Goal: Task Accomplishment & Management: Use online tool/utility

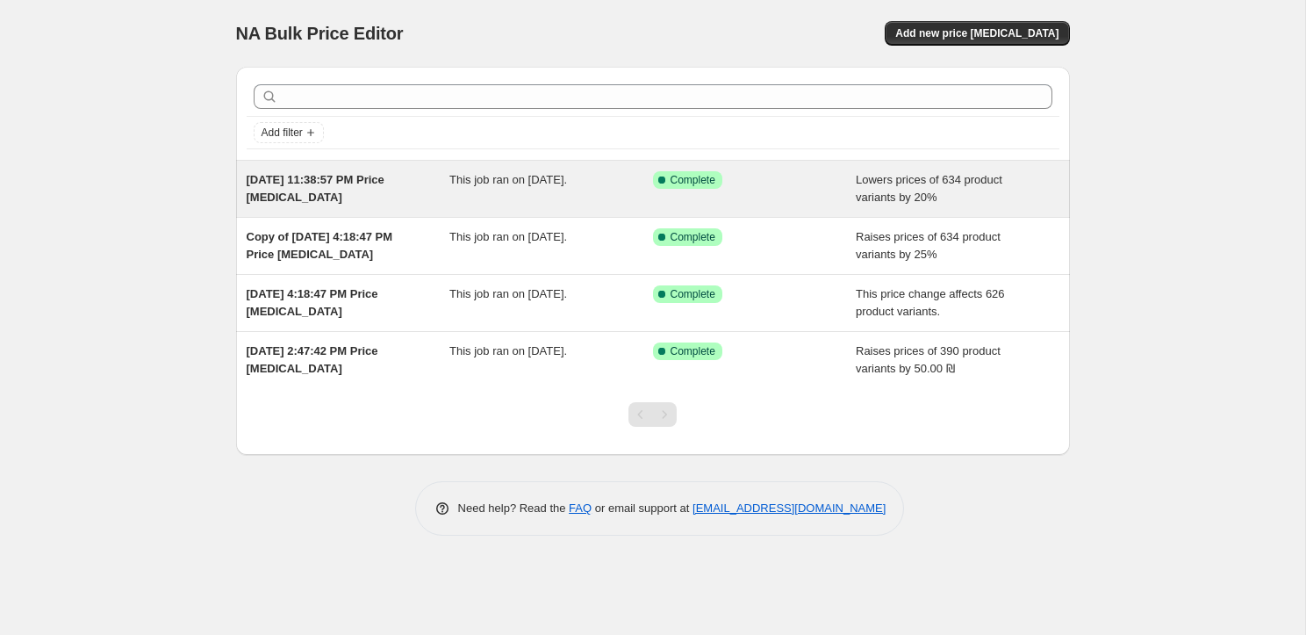
click at [522, 193] on div "This job ran on August 29, 2025." at bounding box center [551, 188] width 204 height 35
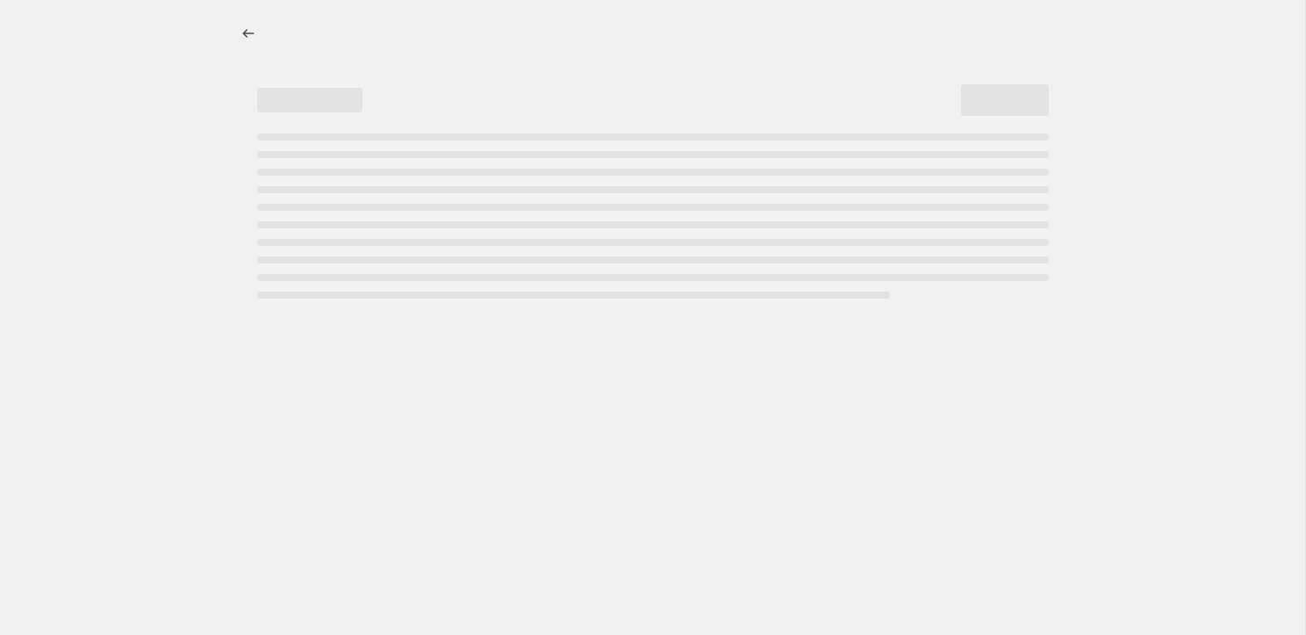
select select "percentage"
select select "collection"
select select "not_equal"
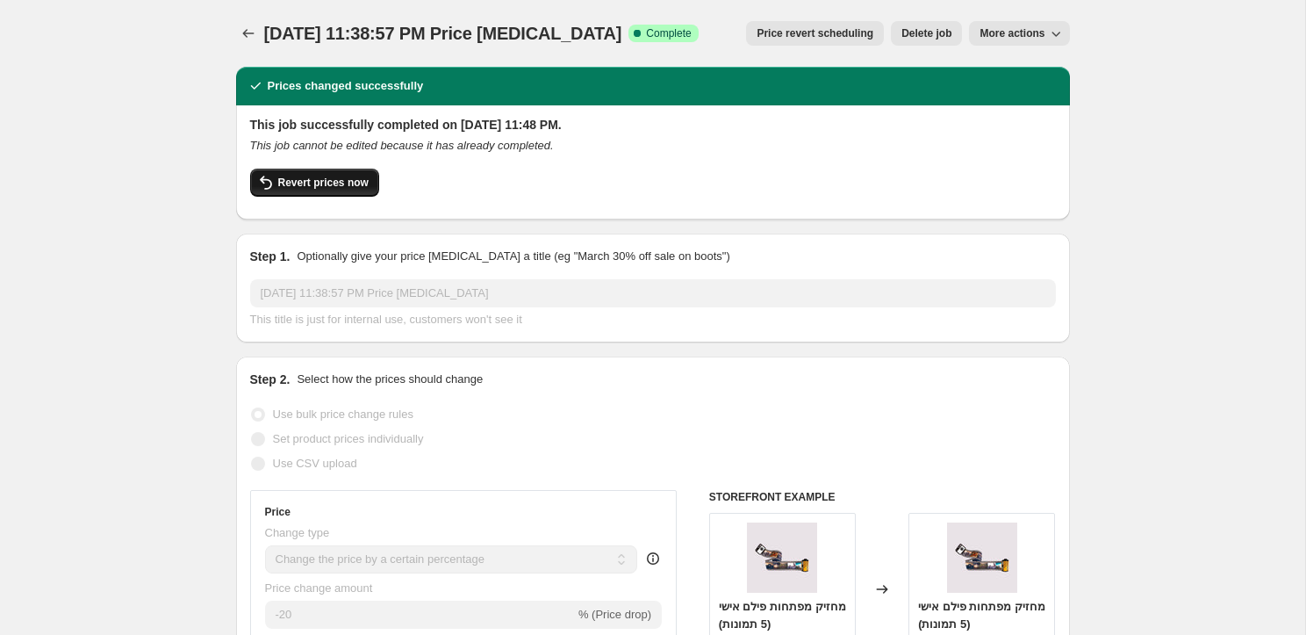
click at [321, 173] on button "Revert prices now" at bounding box center [314, 183] width 129 height 28
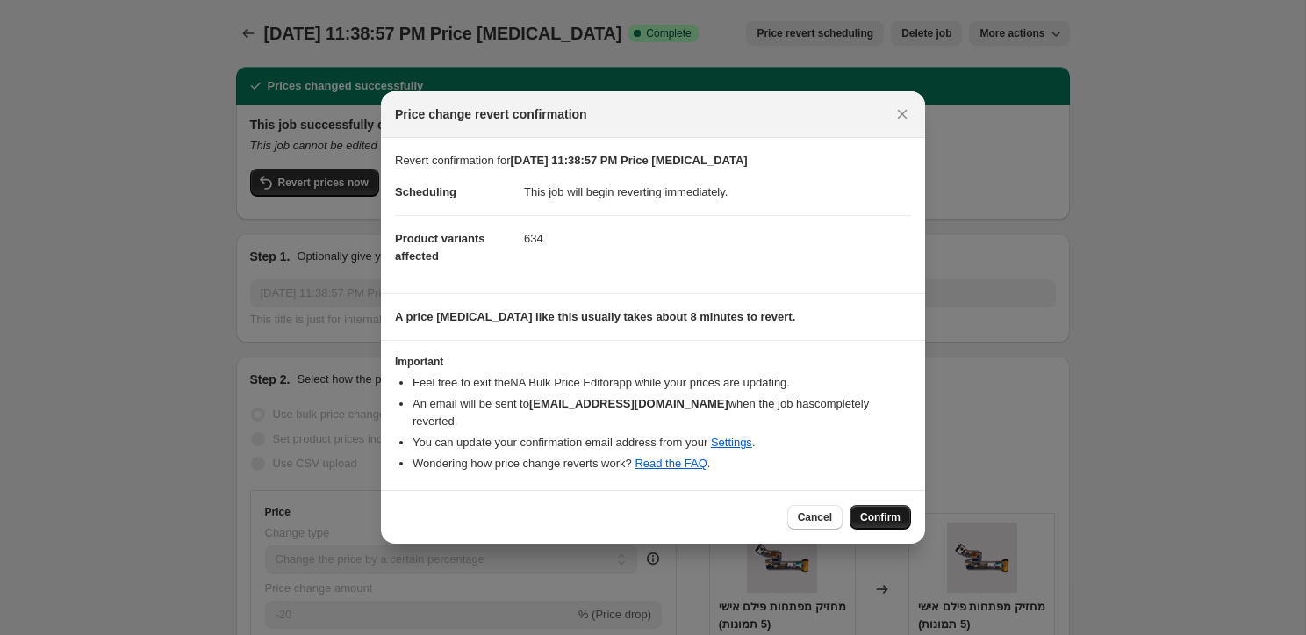
click at [873, 505] on button "Confirm" at bounding box center [880, 517] width 61 height 25
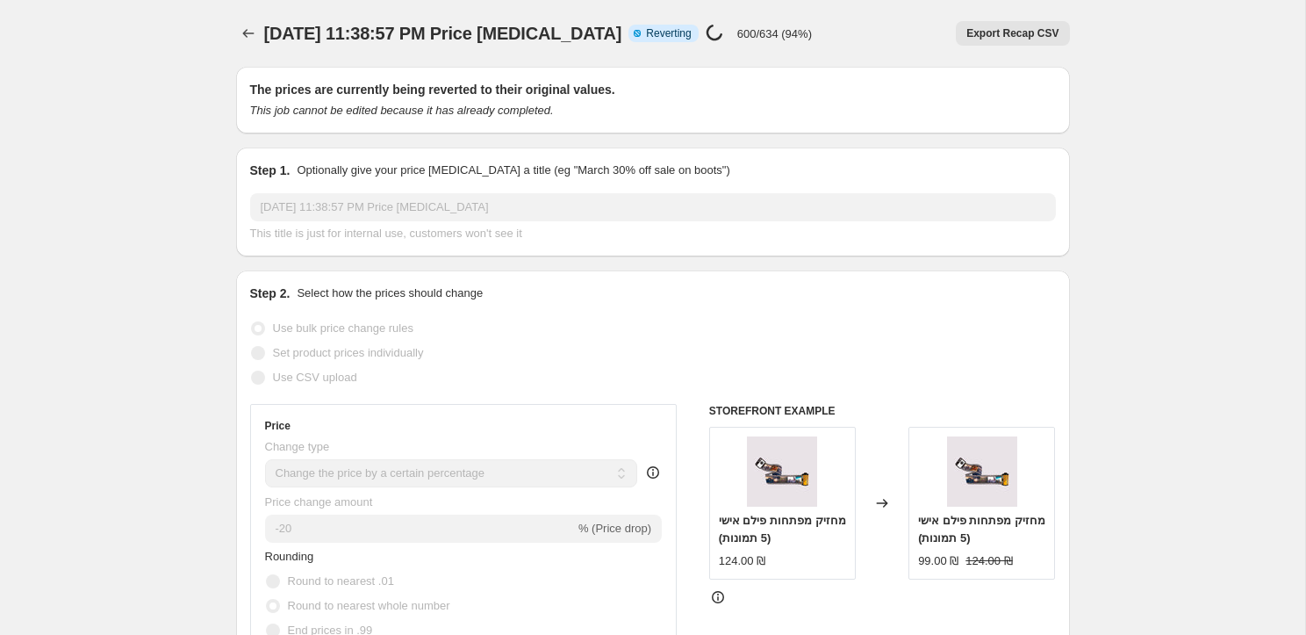
select select "percentage"
select select "collection"
select select "not_equal"
